Goal: Information Seeking & Learning: Learn about a topic

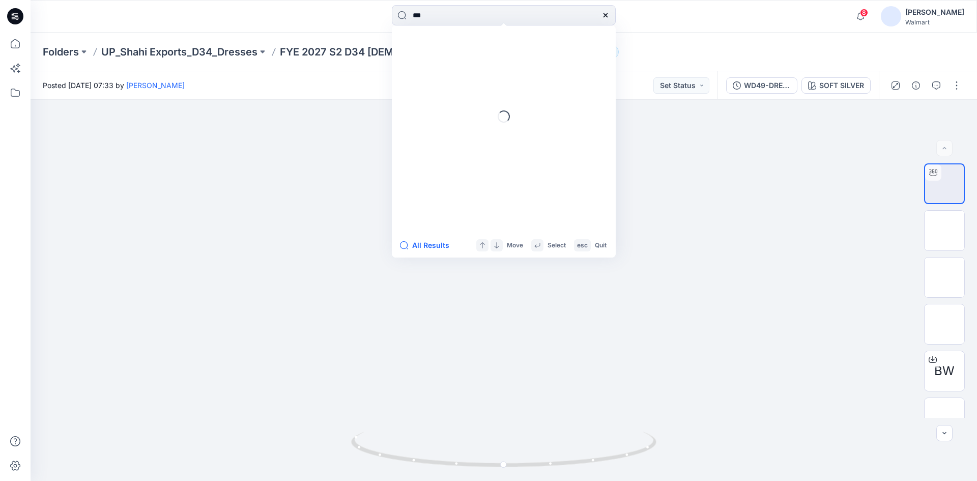
type input "****"
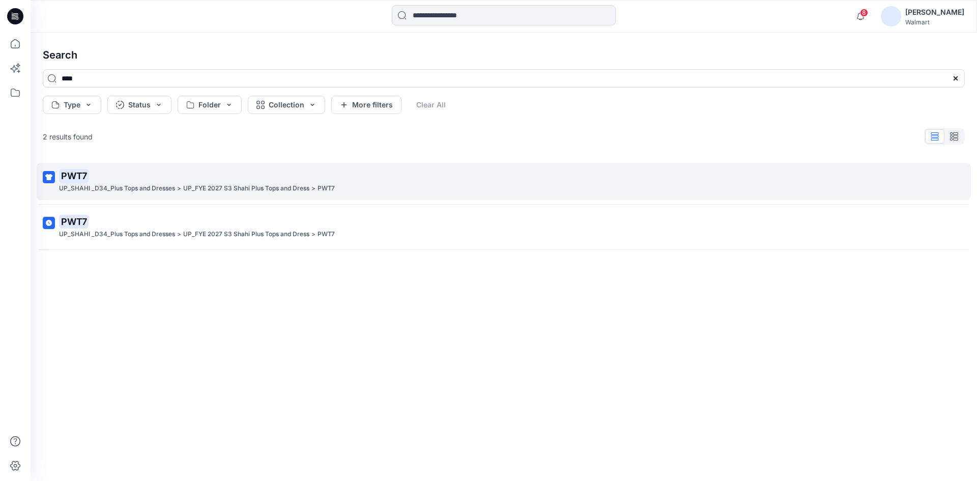
click at [67, 181] on mark "PWT7" at bounding box center [74, 176] width 30 height 14
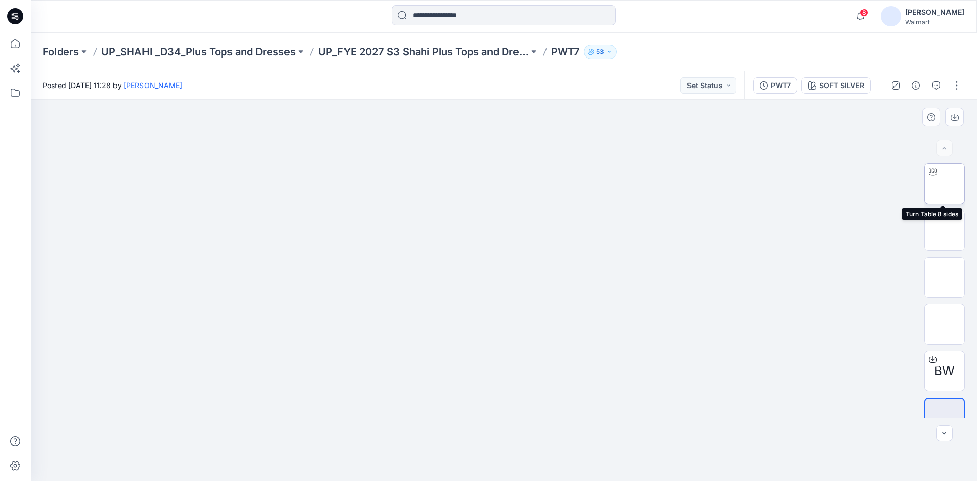
click at [945, 184] on img at bounding box center [945, 184] width 0 height 0
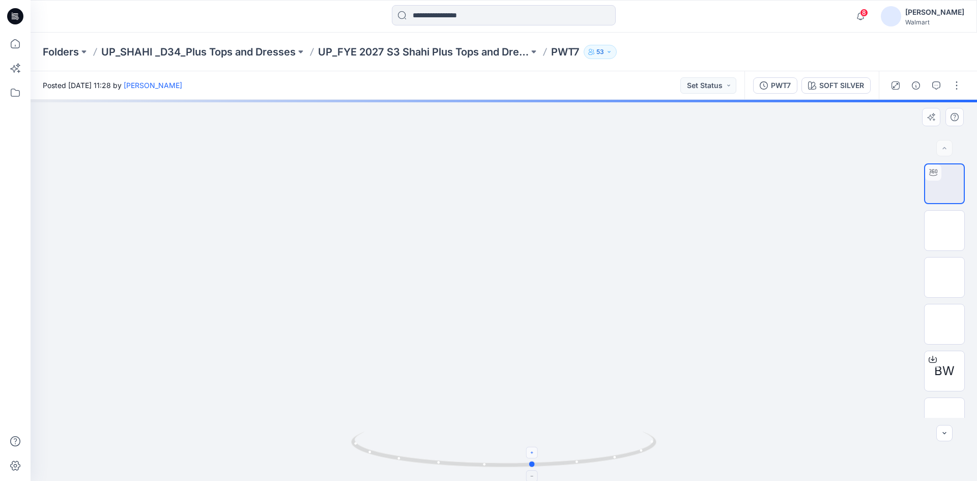
drag, startPoint x: 506, startPoint y: 469, endPoint x: 530, endPoint y: 446, distance: 33.2
click at [530, 446] on icon at bounding box center [505, 451] width 308 height 38
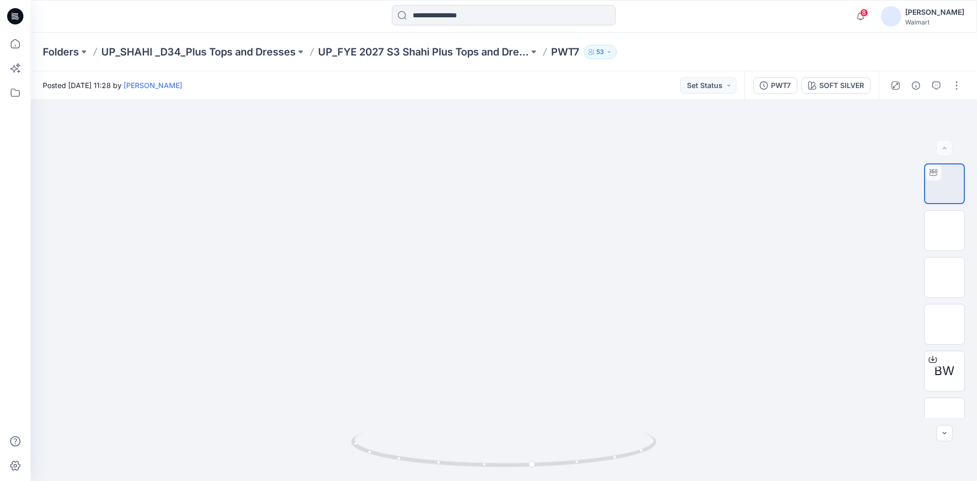
drag, startPoint x: 16, startPoint y: 16, endPoint x: 25, endPoint y: 24, distance: 11.9
click at [16, 16] on icon at bounding box center [15, 16] width 16 height 16
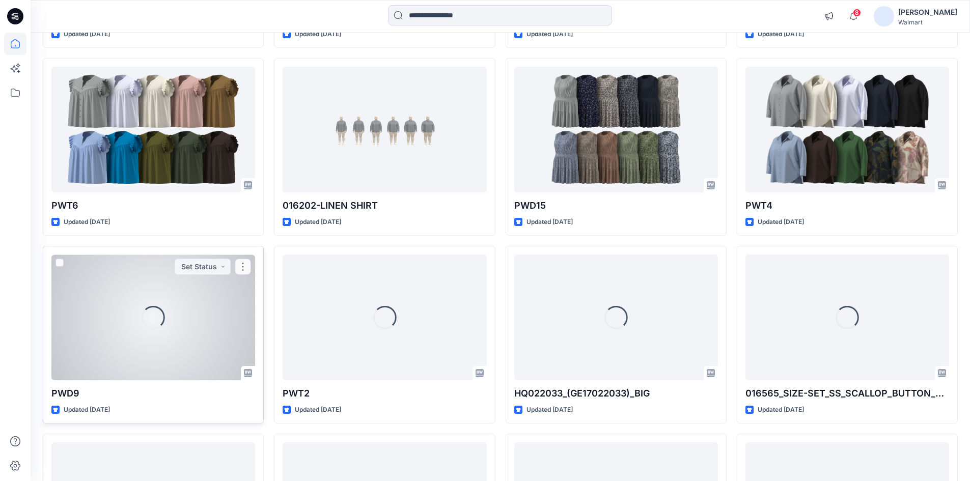
scroll to position [1596, 0]
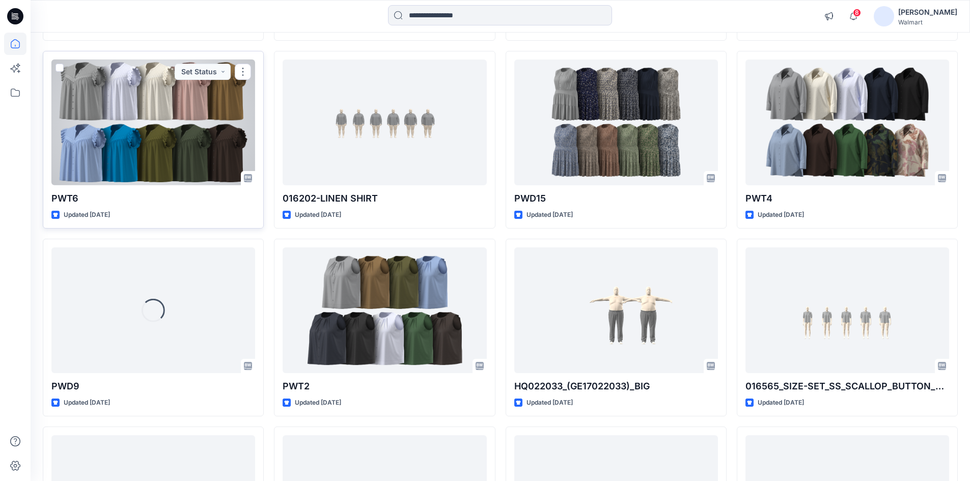
click at [110, 127] on div at bounding box center [153, 123] width 204 height 126
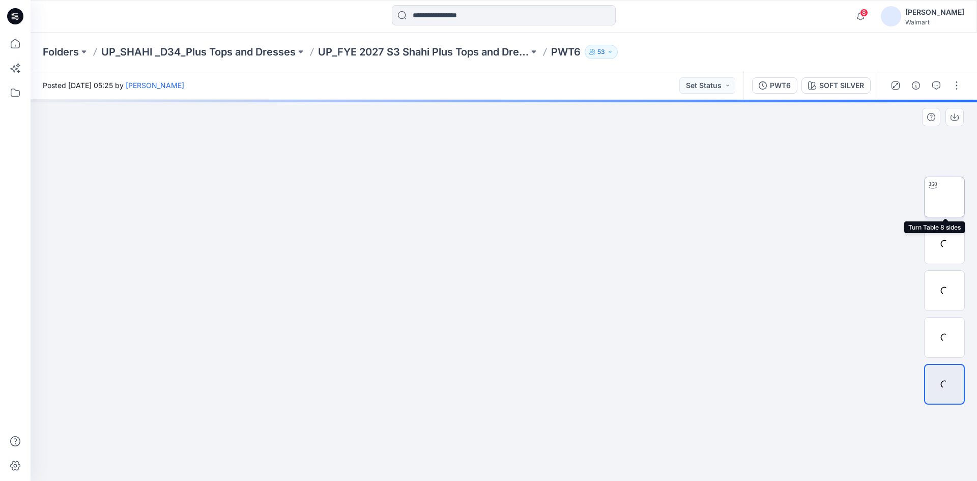
click at [945, 197] on img at bounding box center [945, 197] width 0 height 0
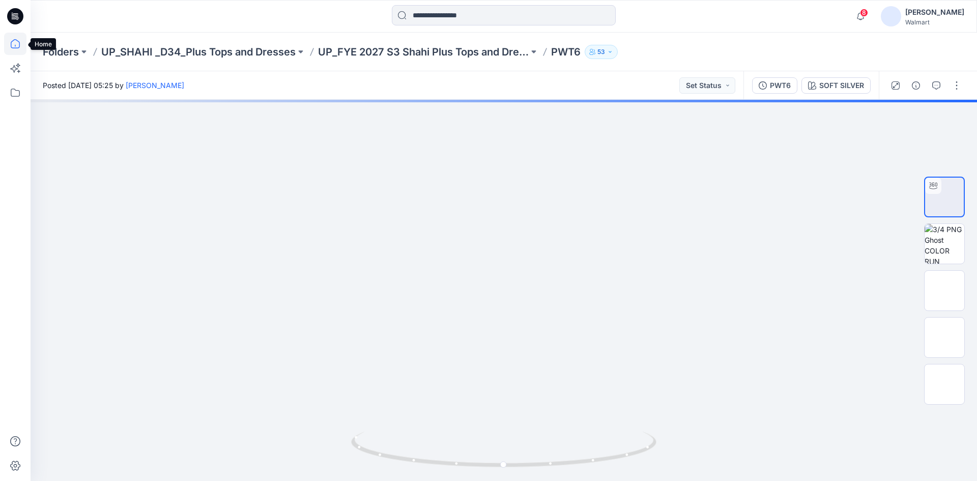
click at [12, 46] on icon at bounding box center [15, 44] width 22 height 22
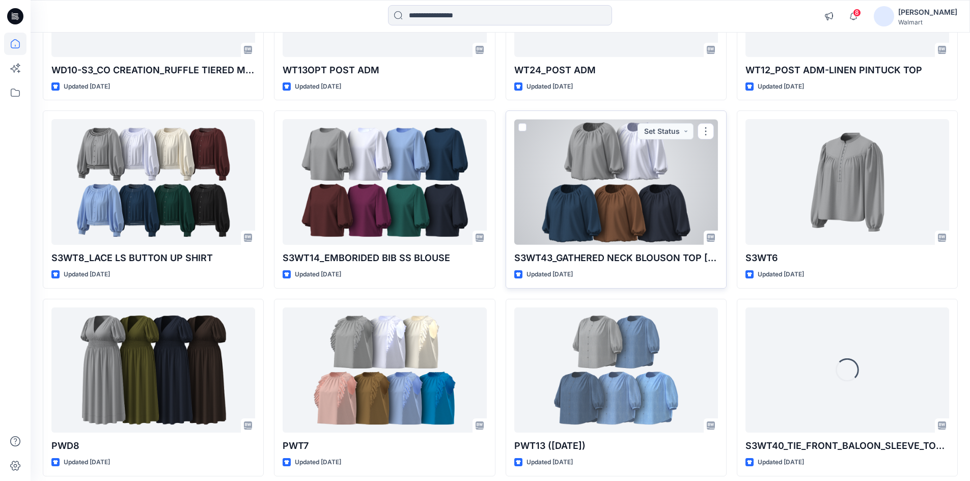
scroll to position [2872, 0]
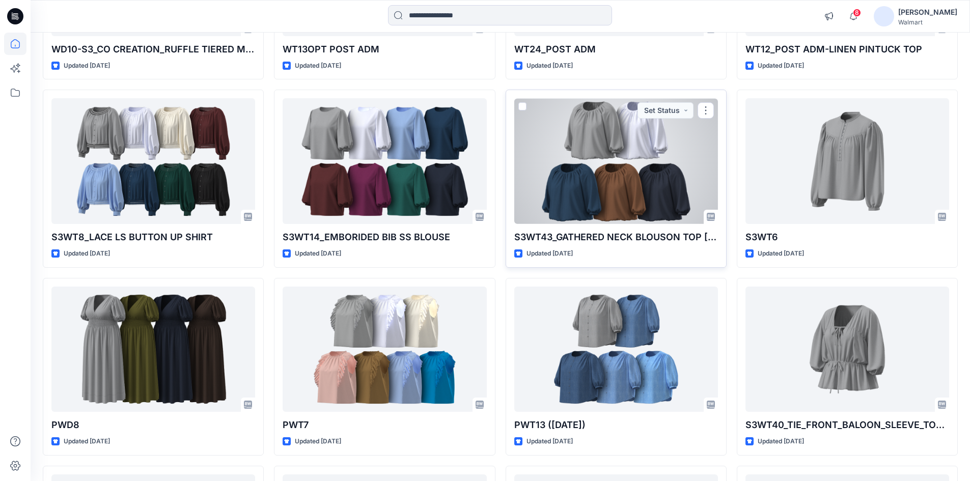
click at [595, 130] on div at bounding box center [616, 161] width 204 height 126
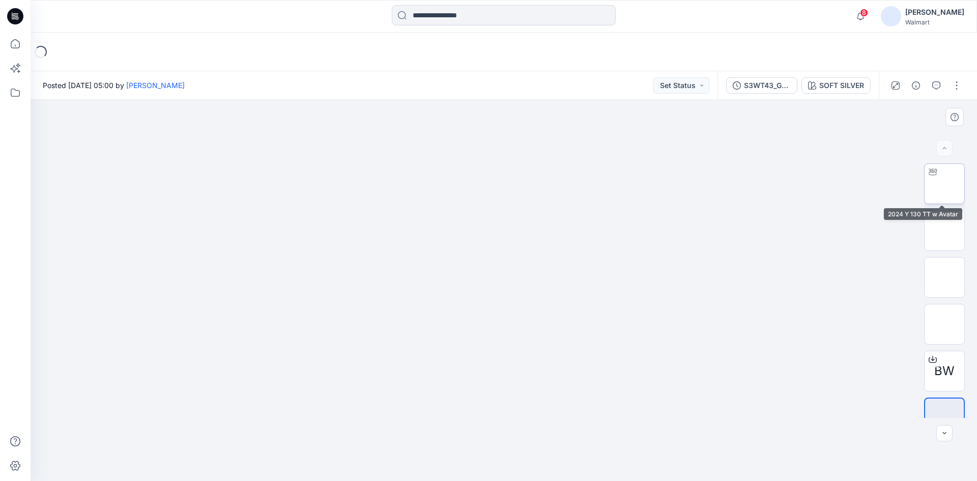
click at [945, 184] on img at bounding box center [945, 184] width 0 height 0
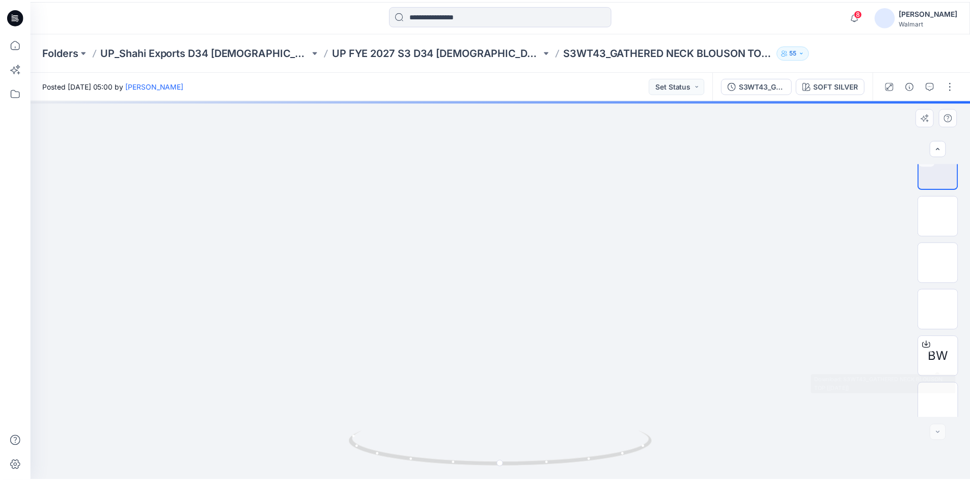
scroll to position [20, 0]
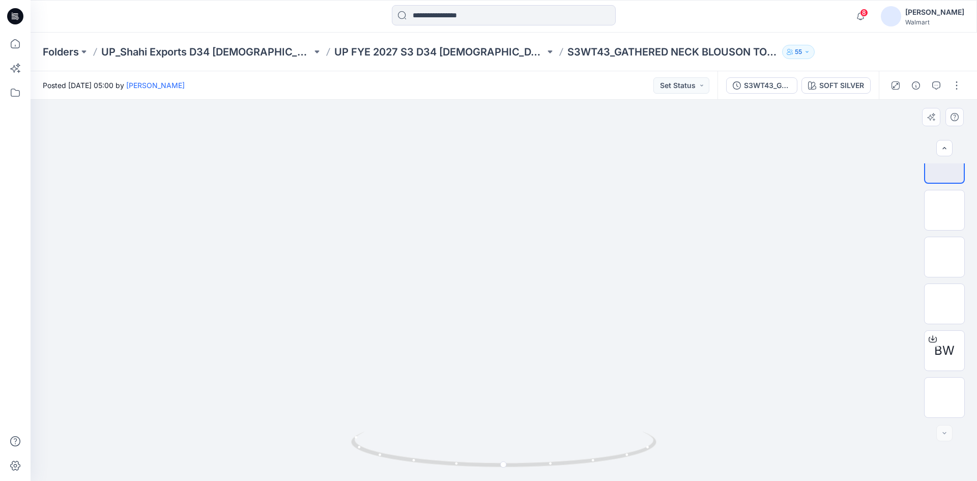
drag, startPoint x: 488, startPoint y: 236, endPoint x: 484, endPoint y: 259, distance: 23.3
click at [13, 43] on icon at bounding box center [15, 44] width 22 height 22
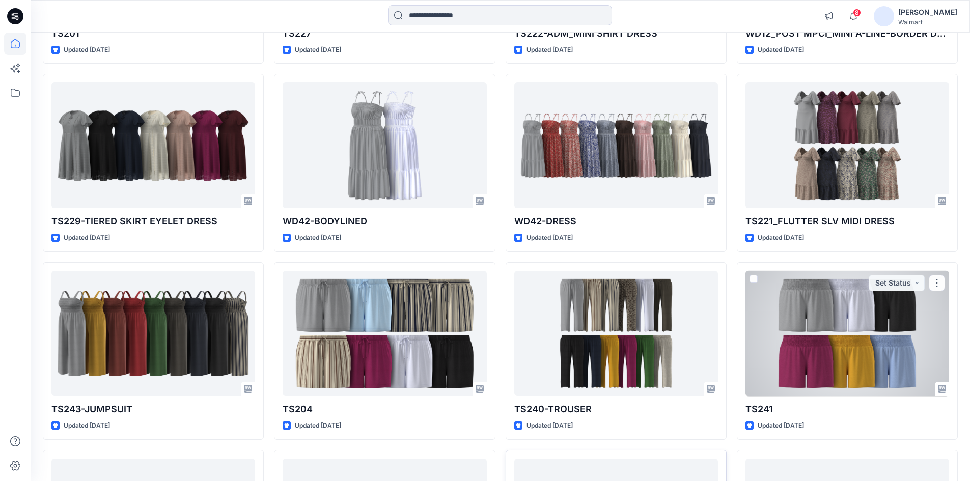
scroll to position [6099, 0]
